Goal: Check status: Check status

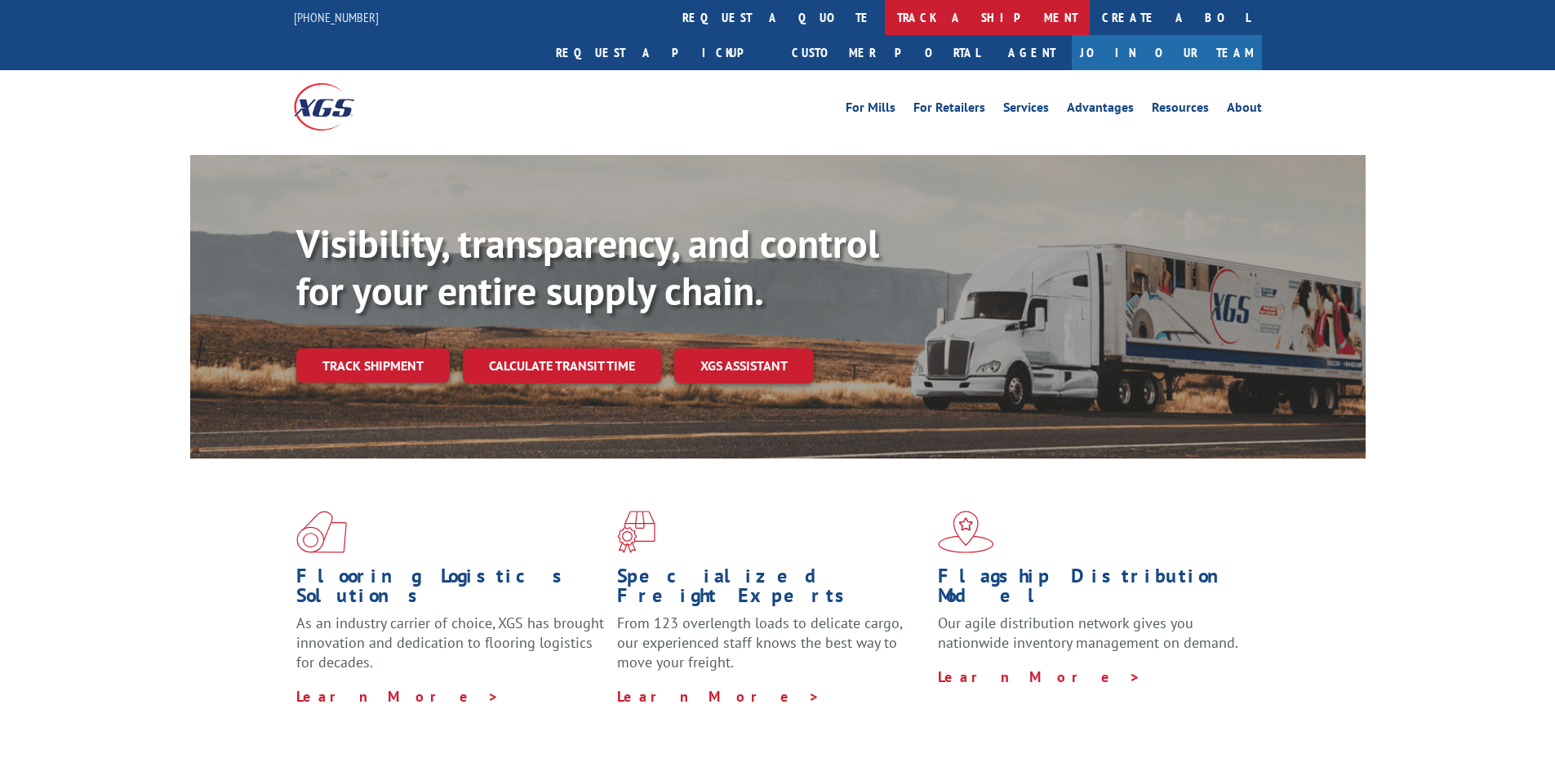
click at [885, 16] on link "track a shipment" at bounding box center [987, 17] width 205 height 35
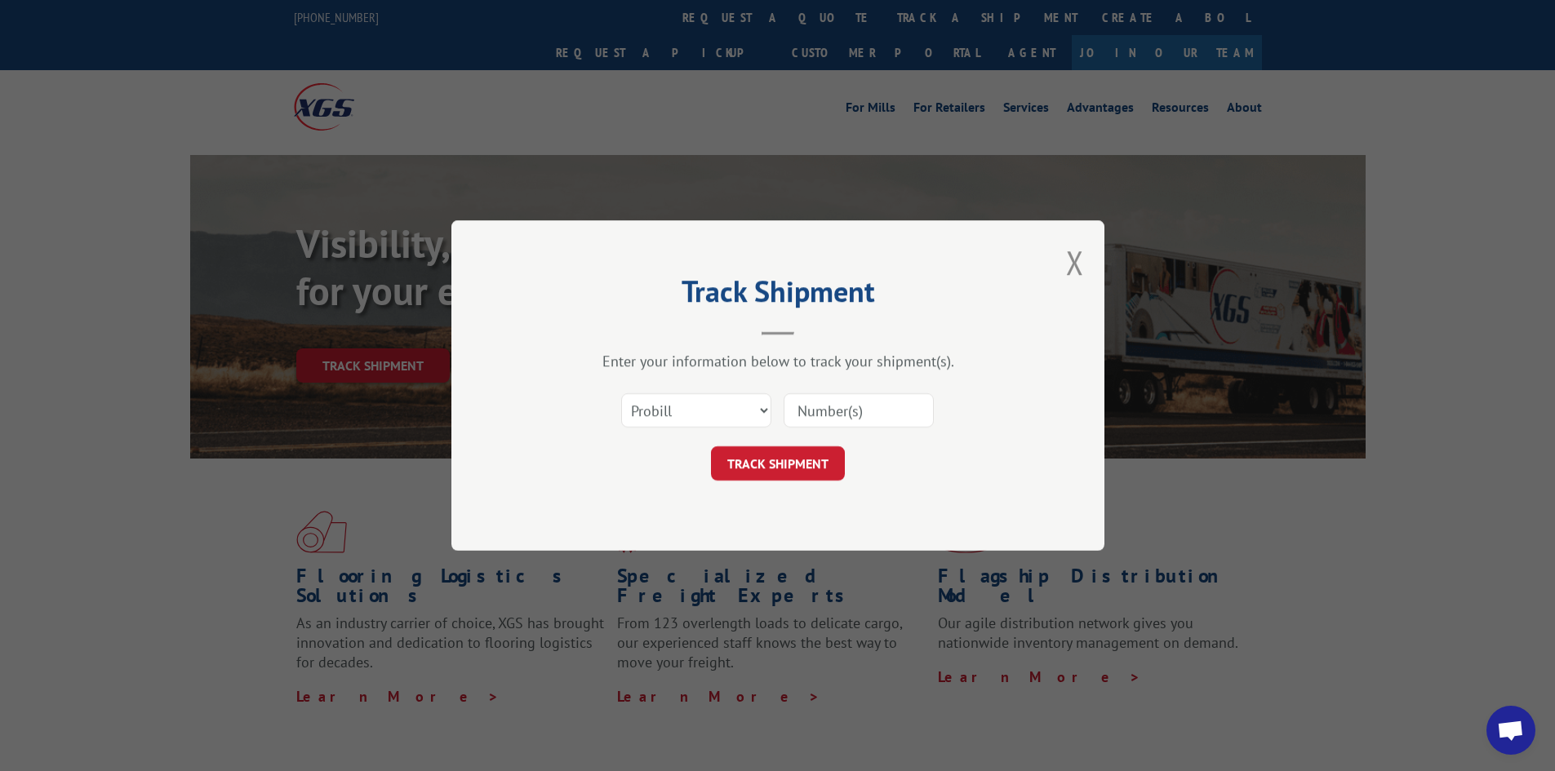
paste input "5528348"
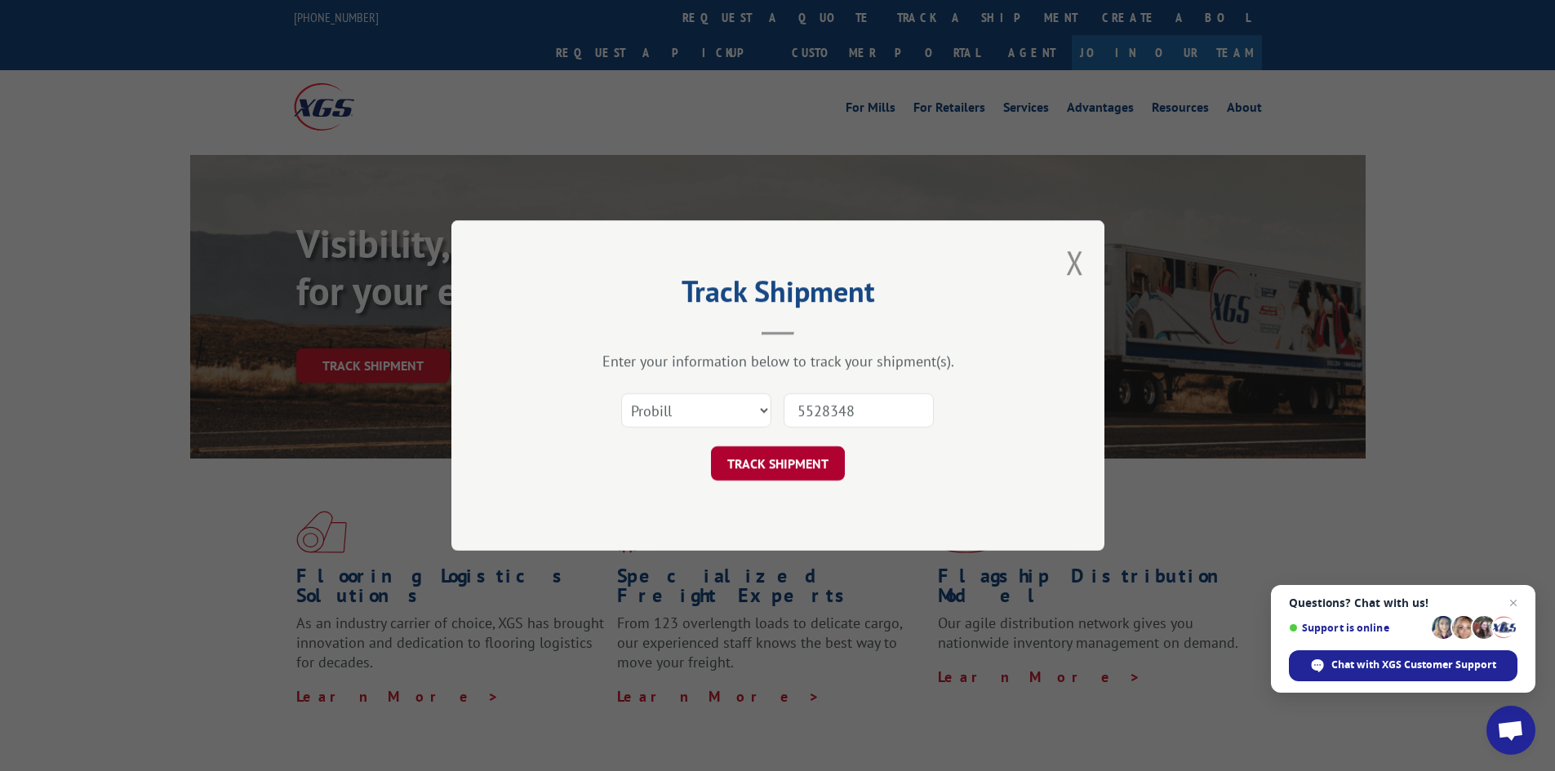
type input "5528348"
click at [797, 464] on button "TRACK SHIPMENT" at bounding box center [778, 464] width 134 height 34
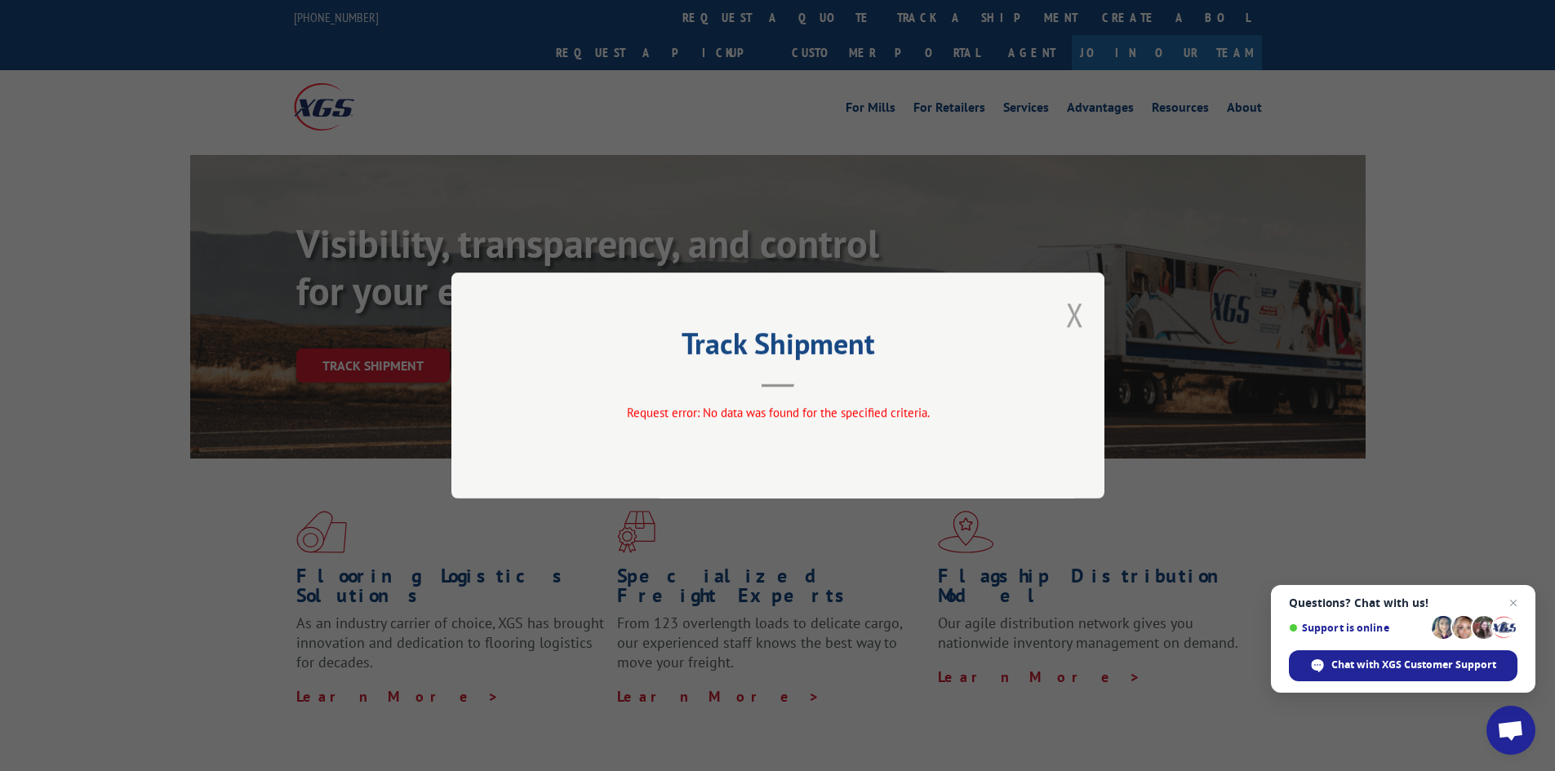
click at [1073, 315] on button "Close modal" at bounding box center [1075, 314] width 18 height 43
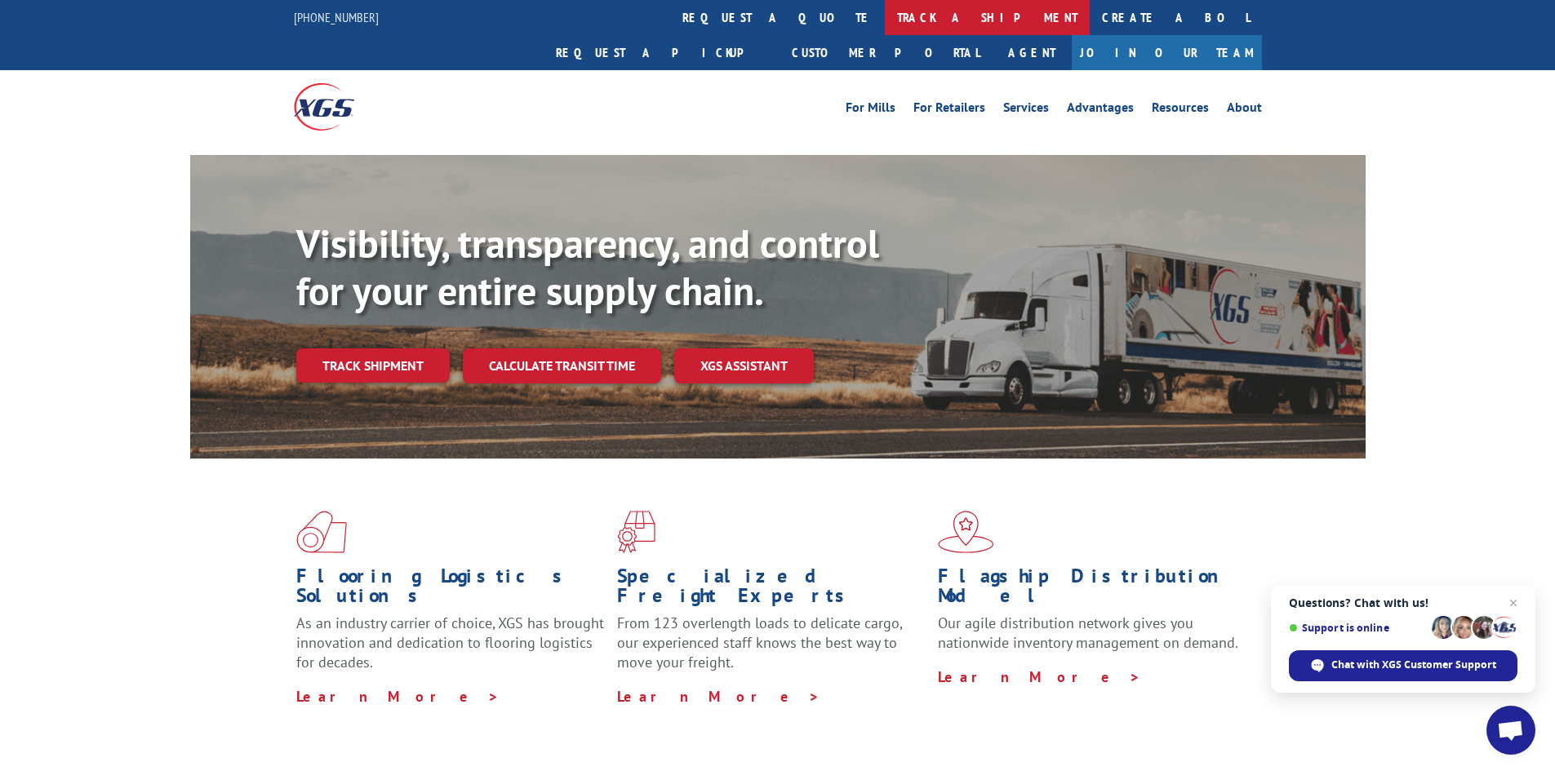
click at [885, 16] on link "track a shipment" at bounding box center [987, 17] width 205 height 35
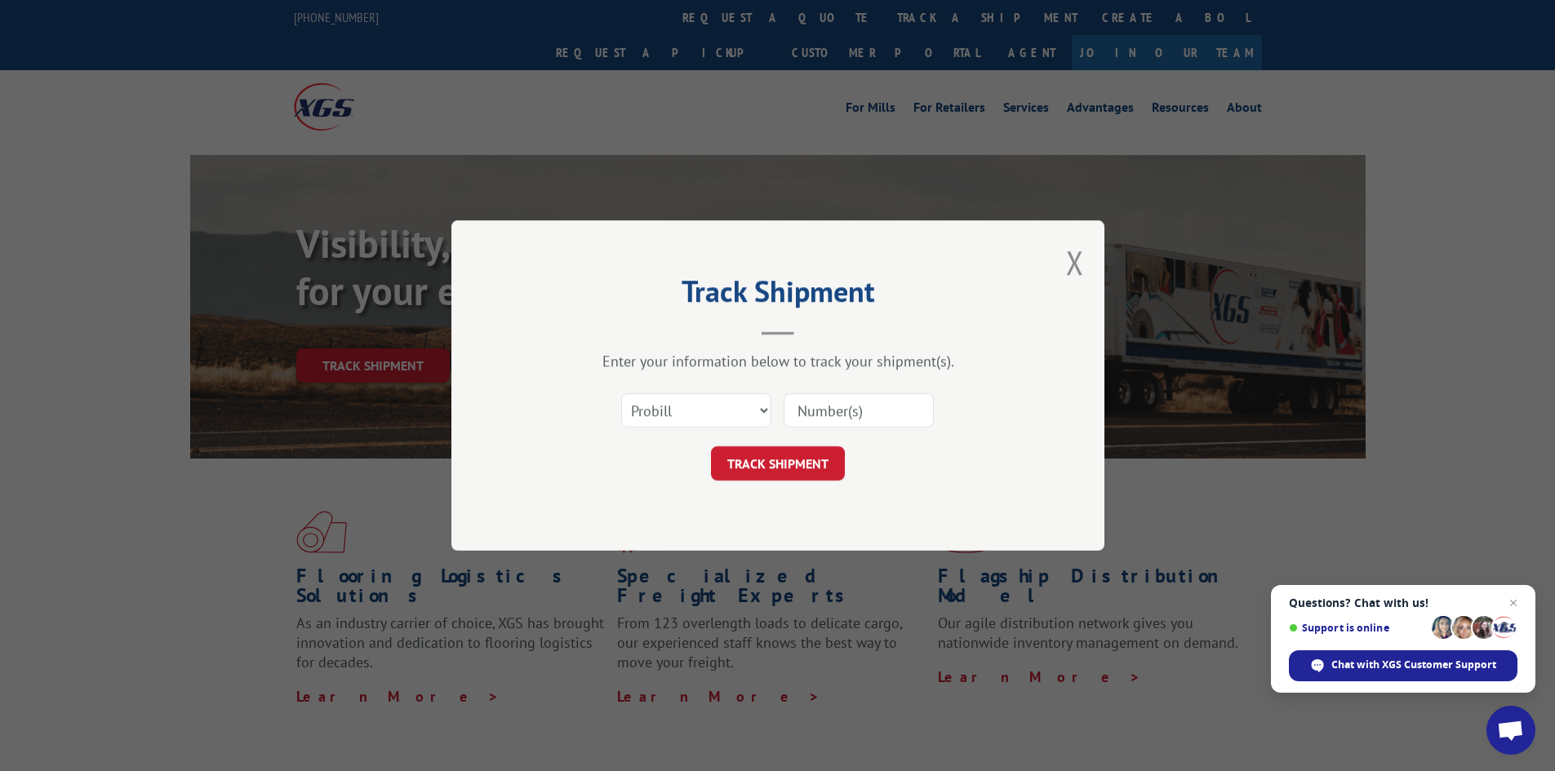
paste input "5528348"
type input "5528348"
click at [812, 478] on button "TRACK SHIPMENT" at bounding box center [778, 464] width 134 height 34
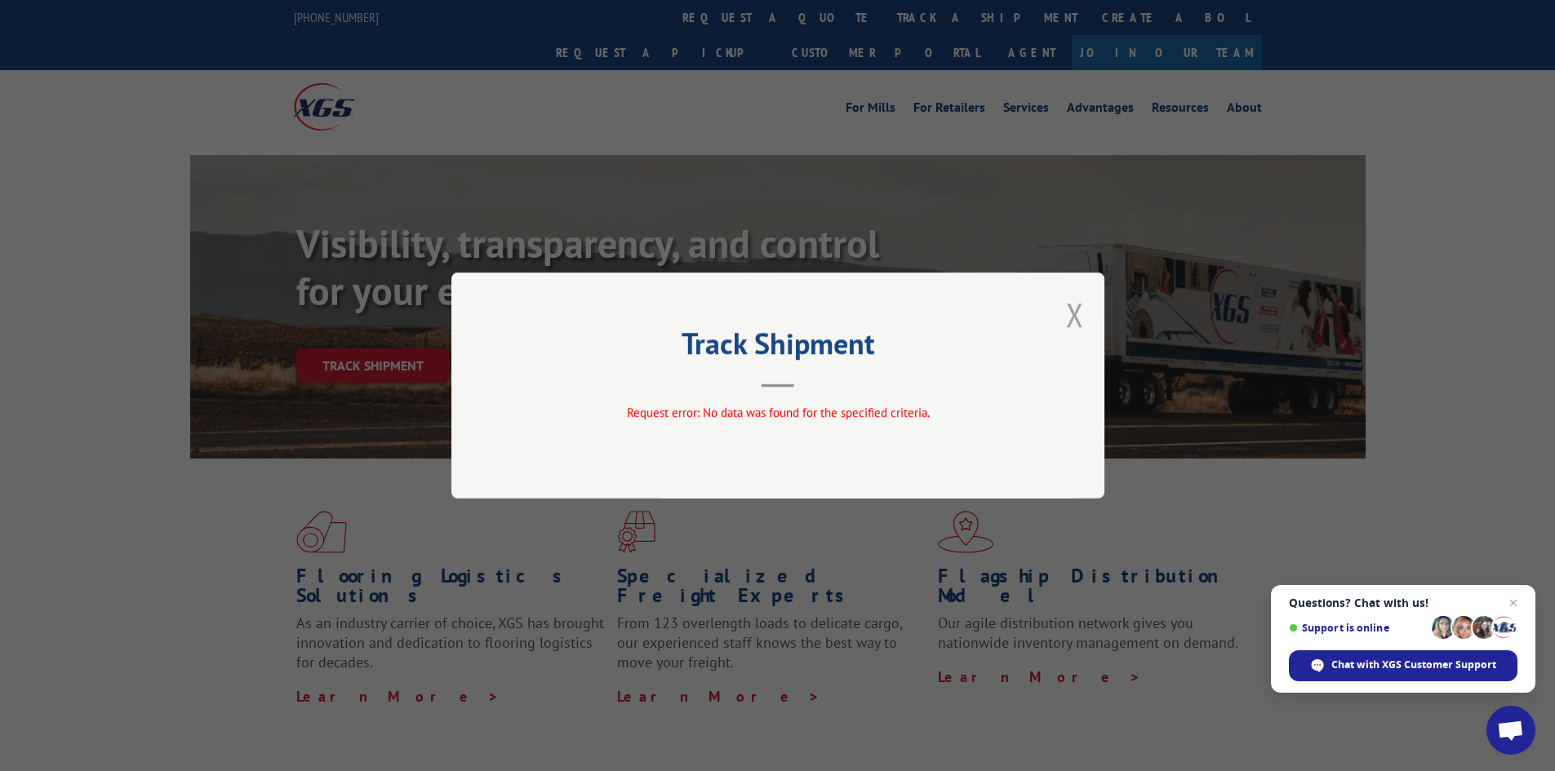
click at [1074, 304] on button "Close modal" at bounding box center [1075, 314] width 18 height 43
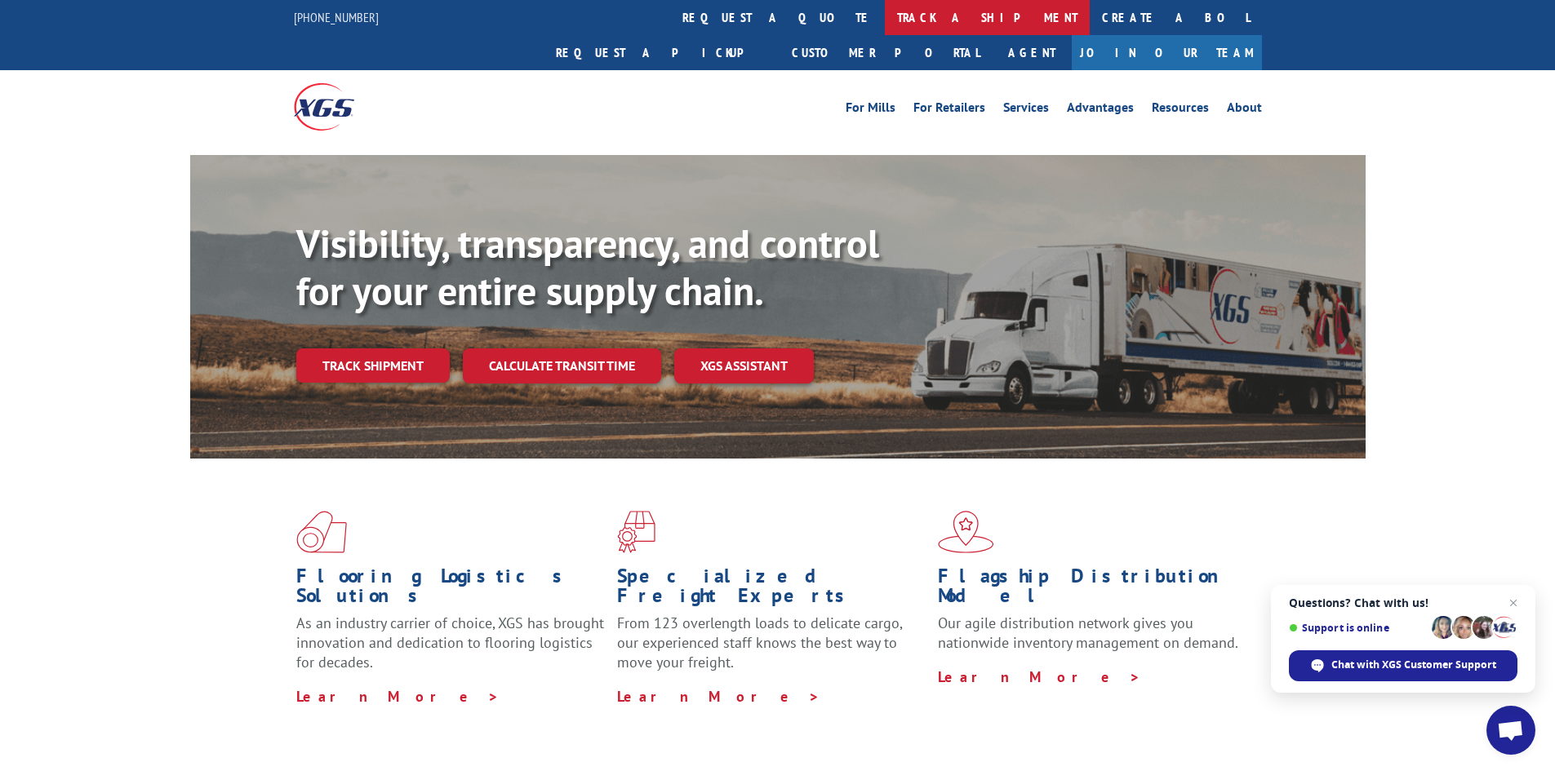
click at [885, 11] on link "track a shipment" at bounding box center [987, 17] width 205 height 35
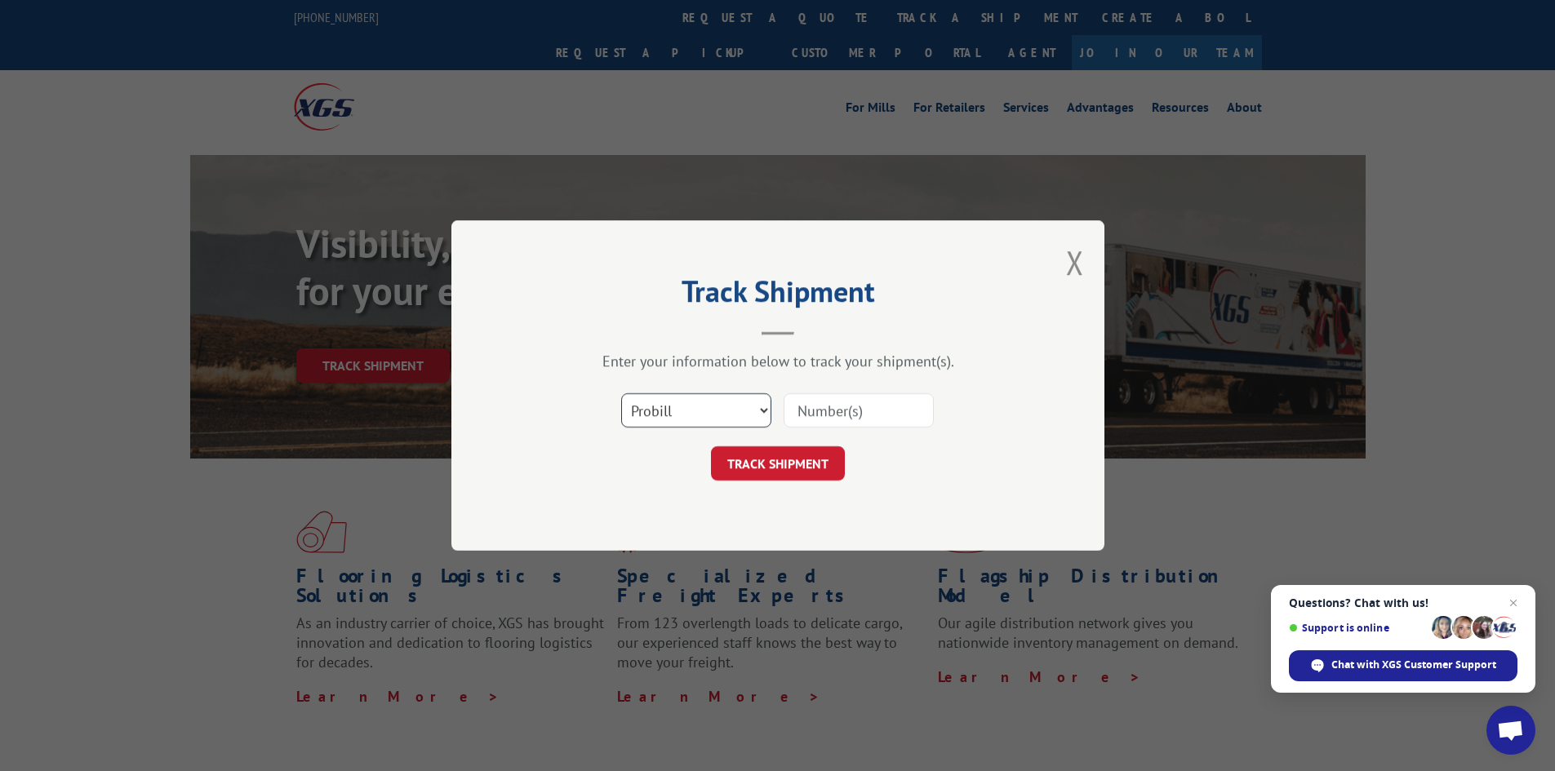
click at [748, 402] on select "Select category... Probill BOL PO" at bounding box center [696, 410] width 150 height 34
select select "bol"
click at [621, 393] on select "Select category... Probill BOL PO" at bounding box center [696, 410] width 150 height 34
paste input "910620"
type input "910620"
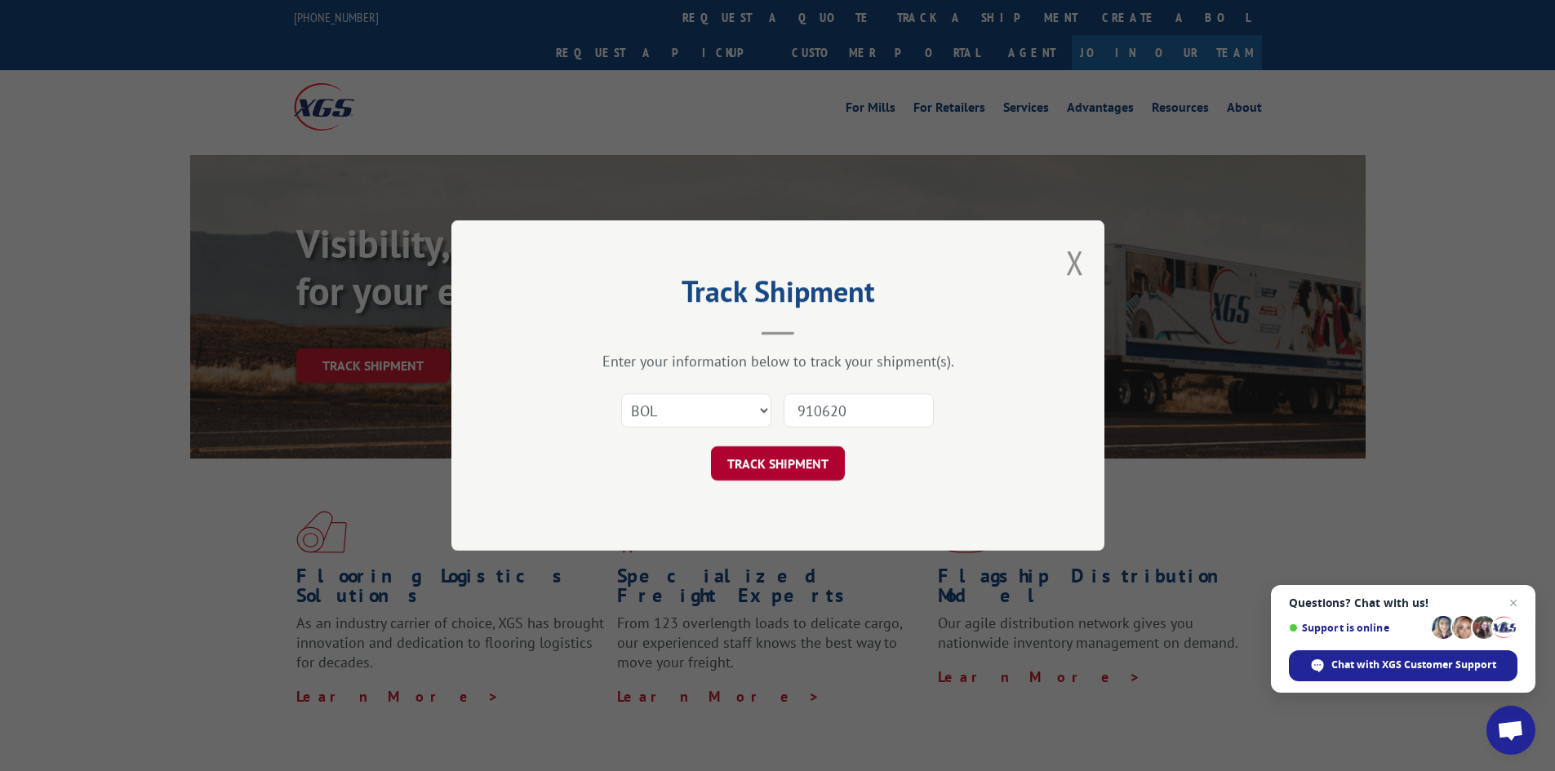
click at [789, 478] on button "TRACK SHIPMENT" at bounding box center [778, 464] width 134 height 34
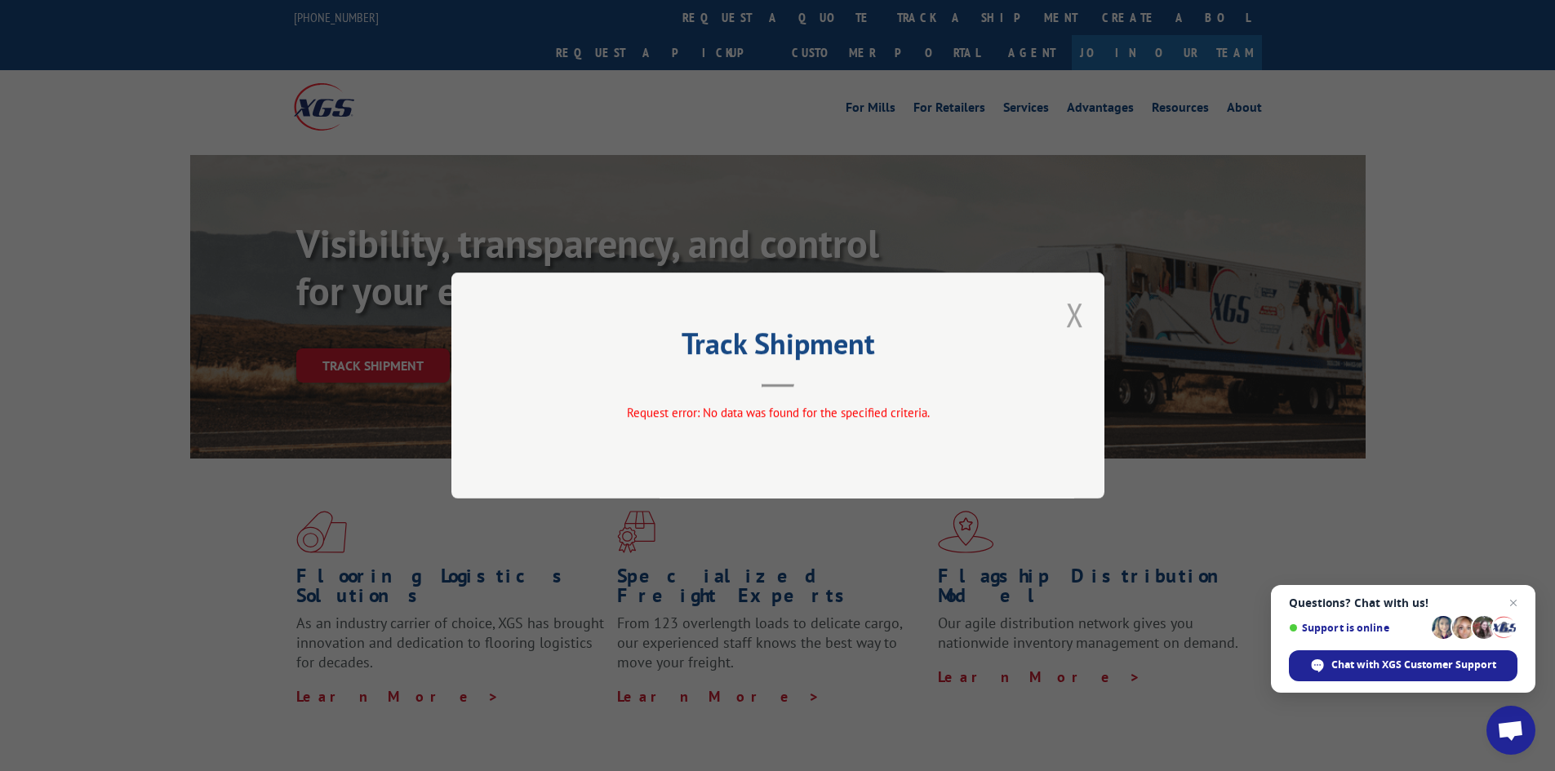
click at [1072, 308] on button "Close modal" at bounding box center [1075, 314] width 18 height 43
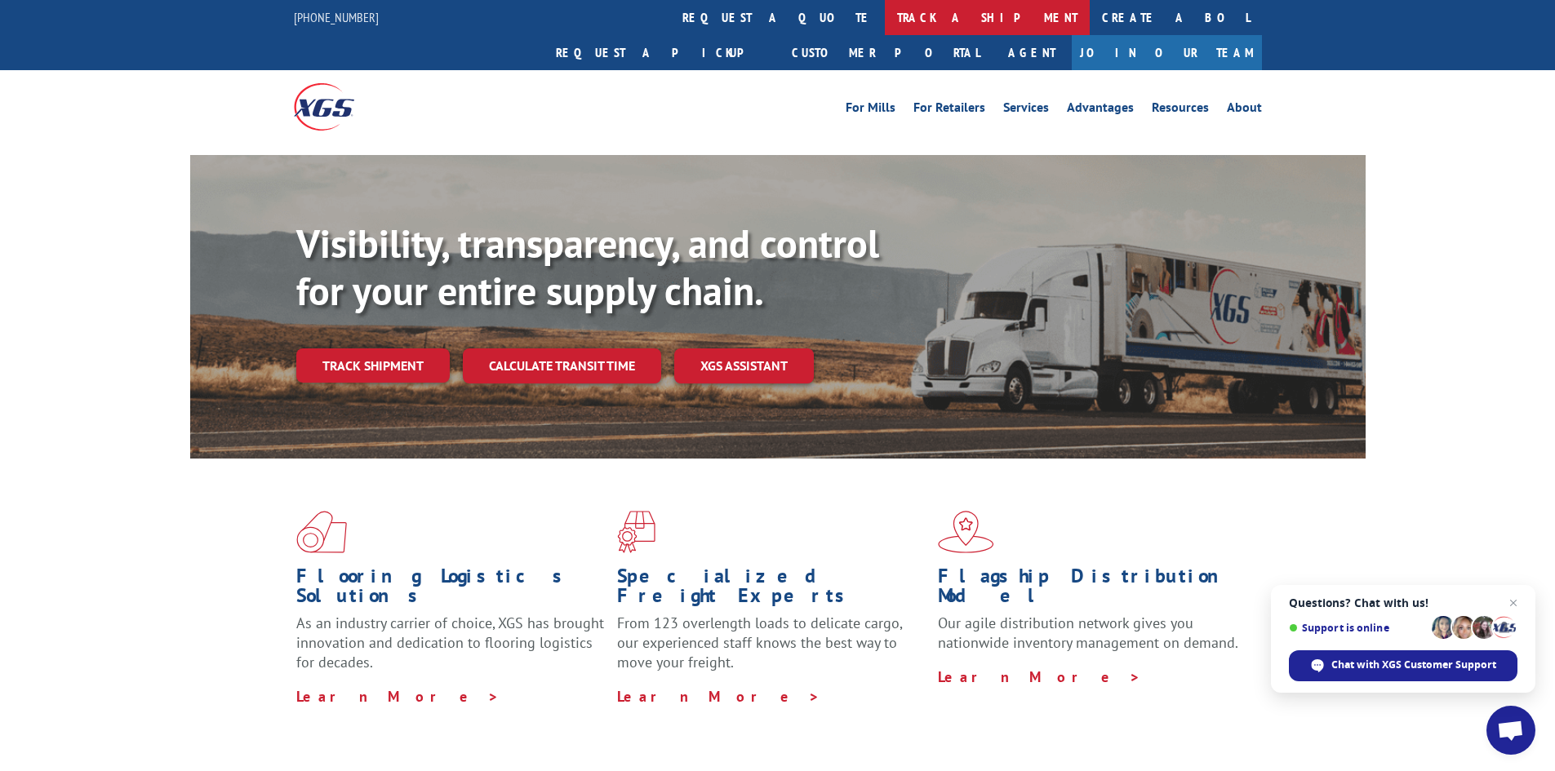
click at [885, 21] on link "track a shipment" at bounding box center [987, 17] width 205 height 35
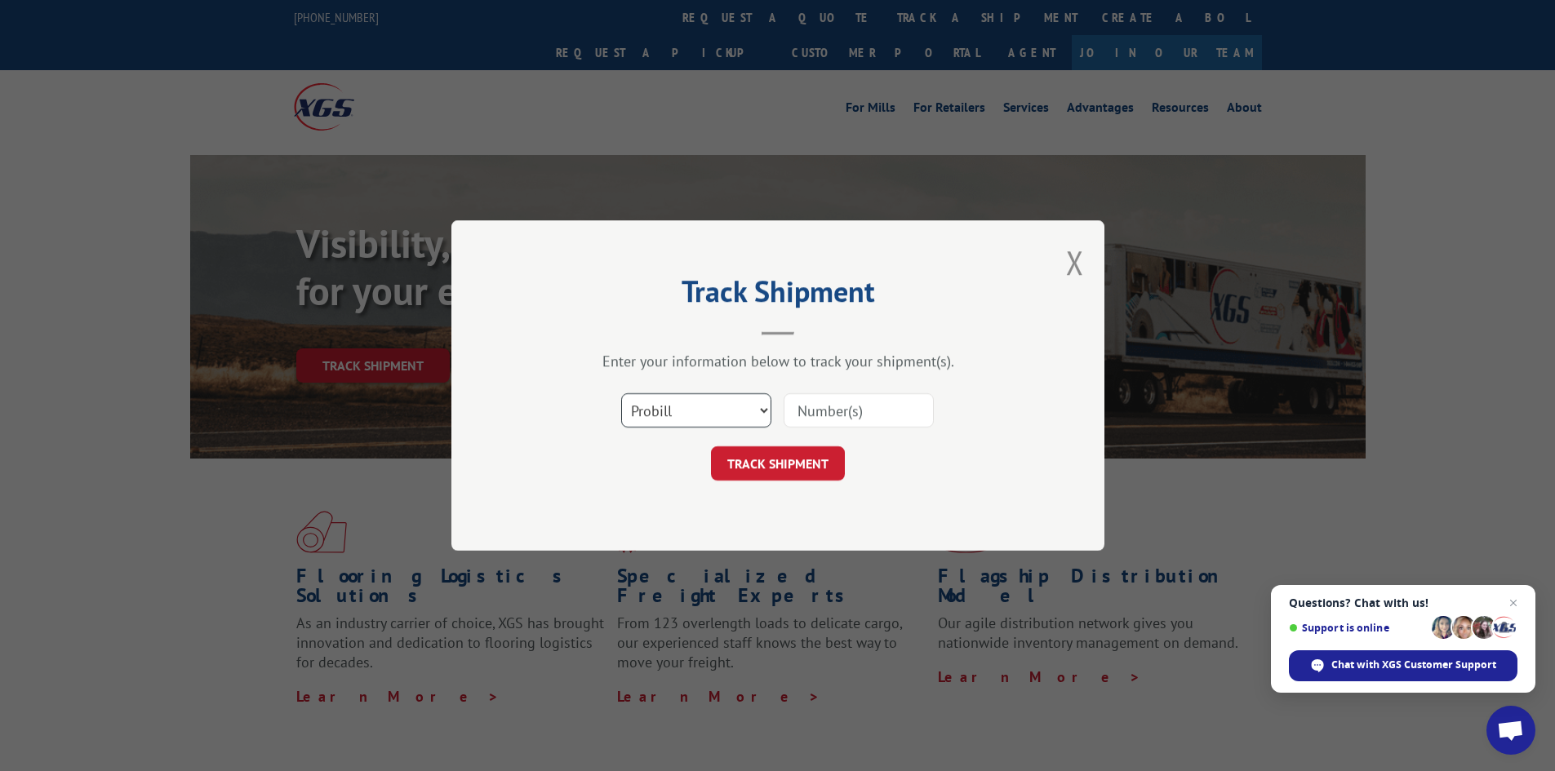
click at [716, 409] on select "Select category... Probill BOL PO" at bounding box center [696, 410] width 150 height 34
select select "po"
click at [621, 393] on select "Select category... Probill BOL PO" at bounding box center [696, 410] width 150 height 34
paste input "55512963"
type input "55512963"
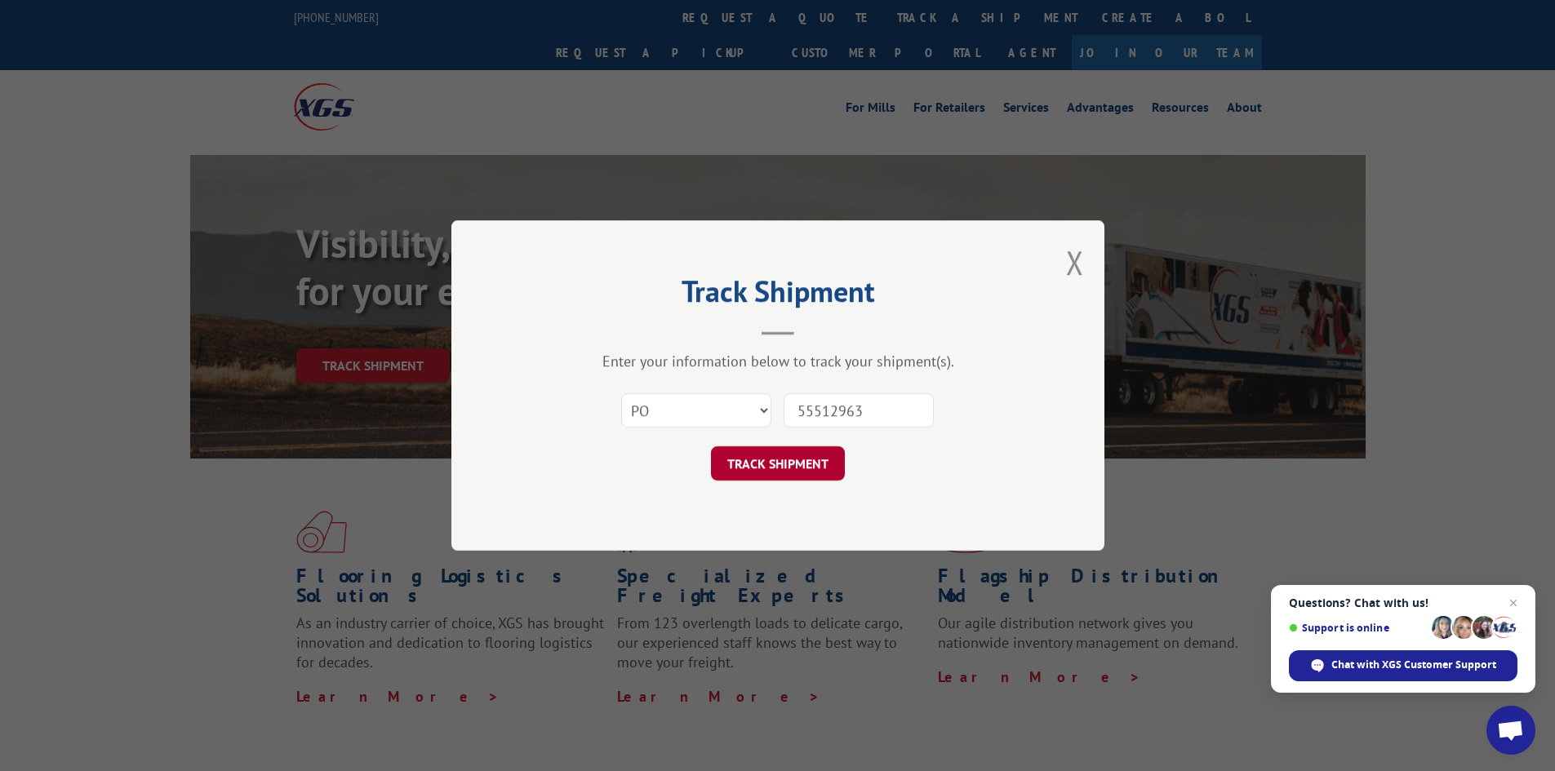
click at [802, 464] on button "TRACK SHIPMENT" at bounding box center [778, 464] width 134 height 34
